Goal: Navigation & Orientation: Find specific page/section

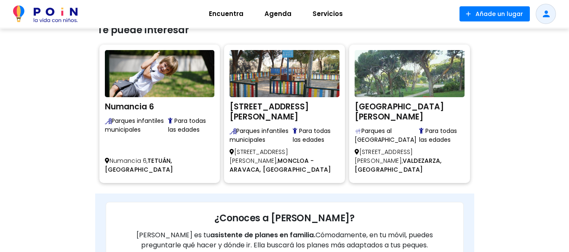
scroll to position [611, 0]
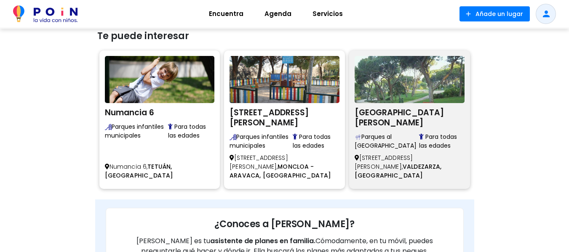
click at [441, 109] on h2 "[GEOGRAPHIC_DATA][PERSON_NAME]" at bounding box center [410, 116] width 110 height 23
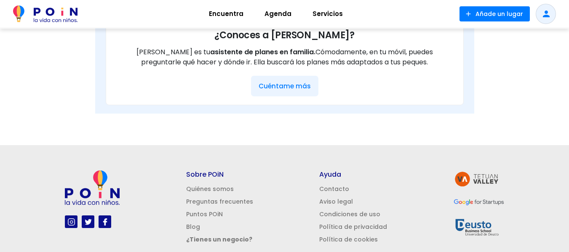
scroll to position [794, 0]
